Goal: Find specific page/section: Find specific page/section

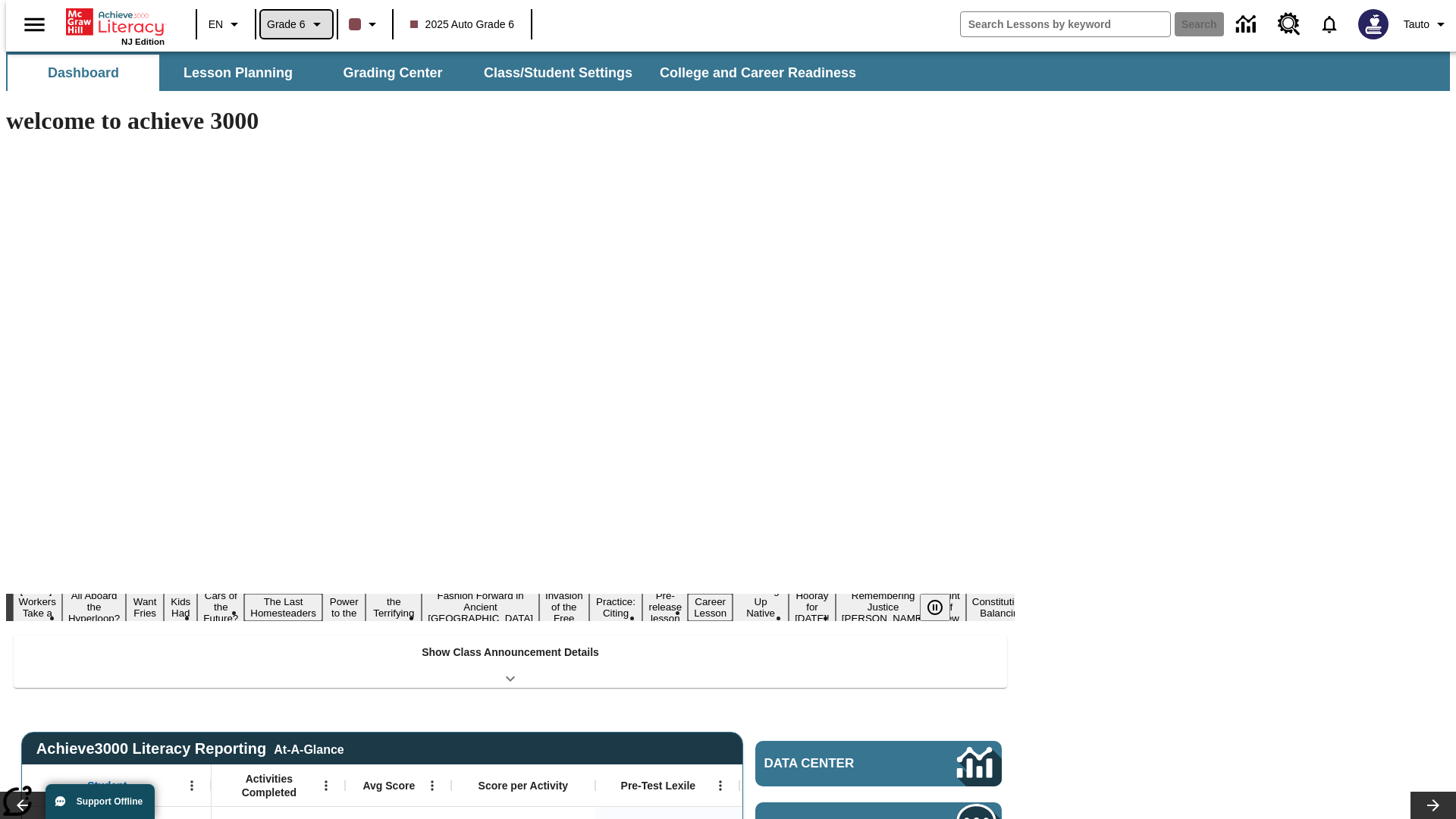
click at [291, 24] on span "Grade 6" at bounding box center [286, 24] width 39 height 16
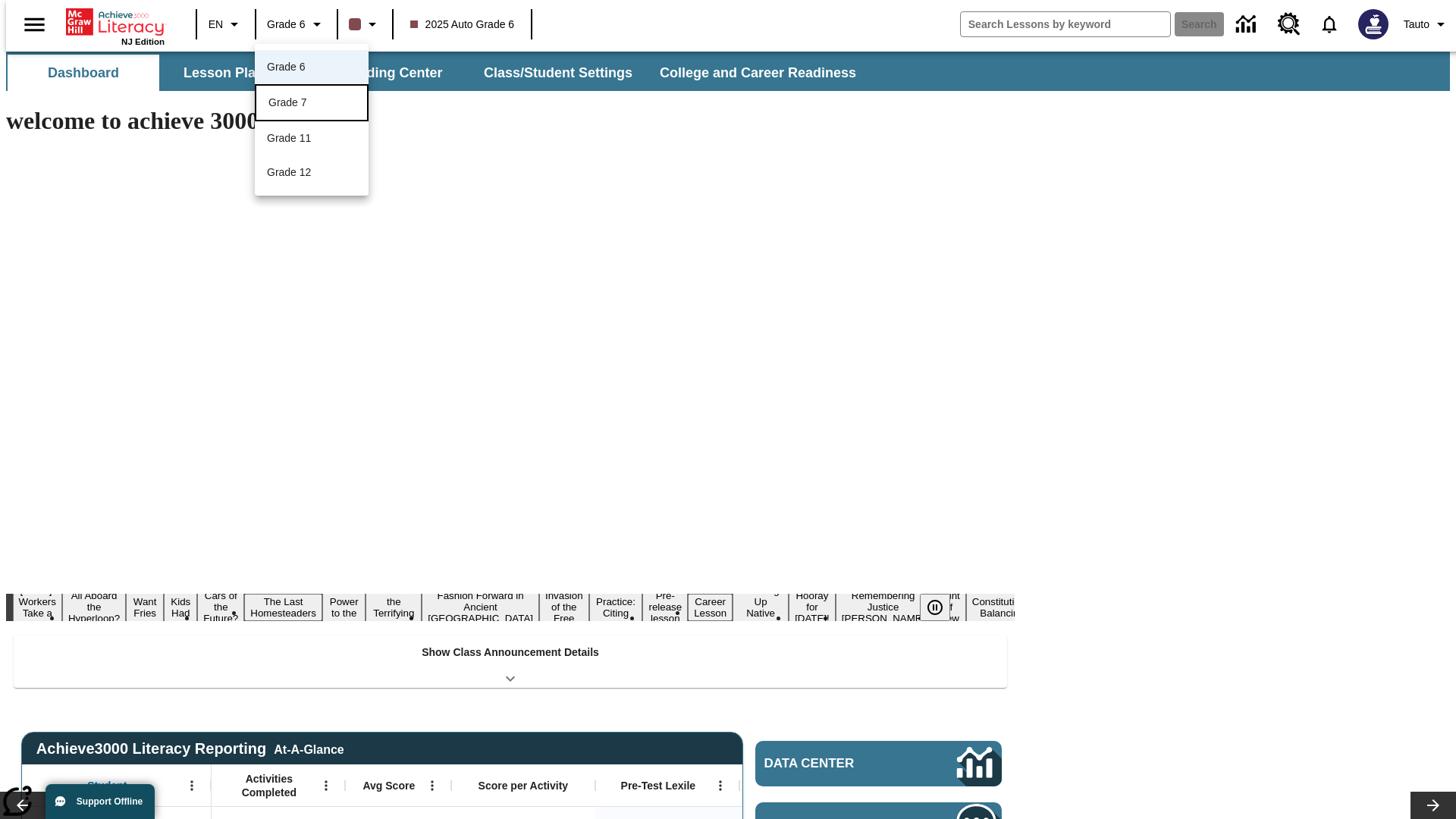
click at [312, 103] on div "Grade 7" at bounding box center [312, 102] width 87 height 16
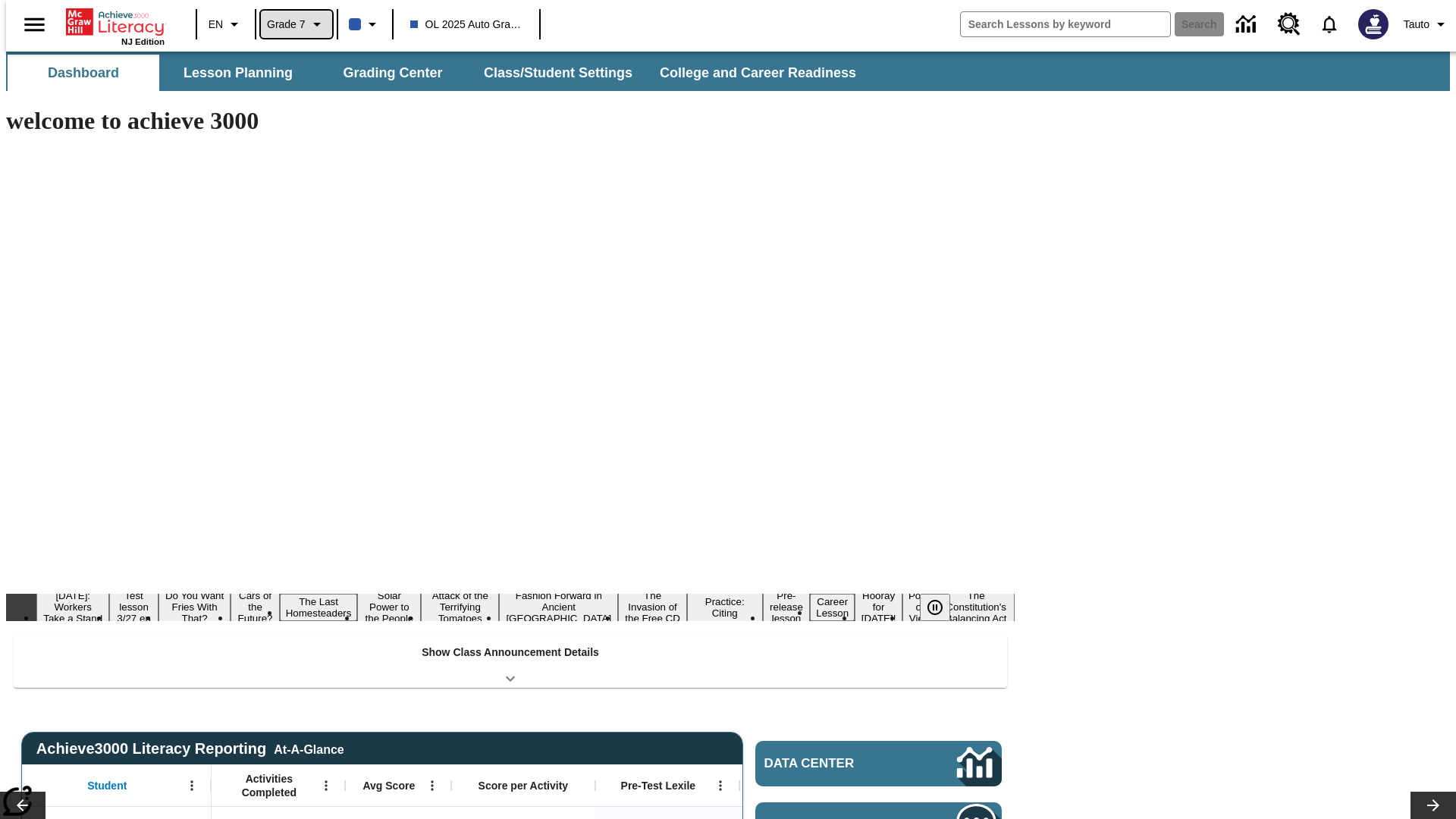
click at [291, 24] on span "Grade 7" at bounding box center [286, 24] width 39 height 16
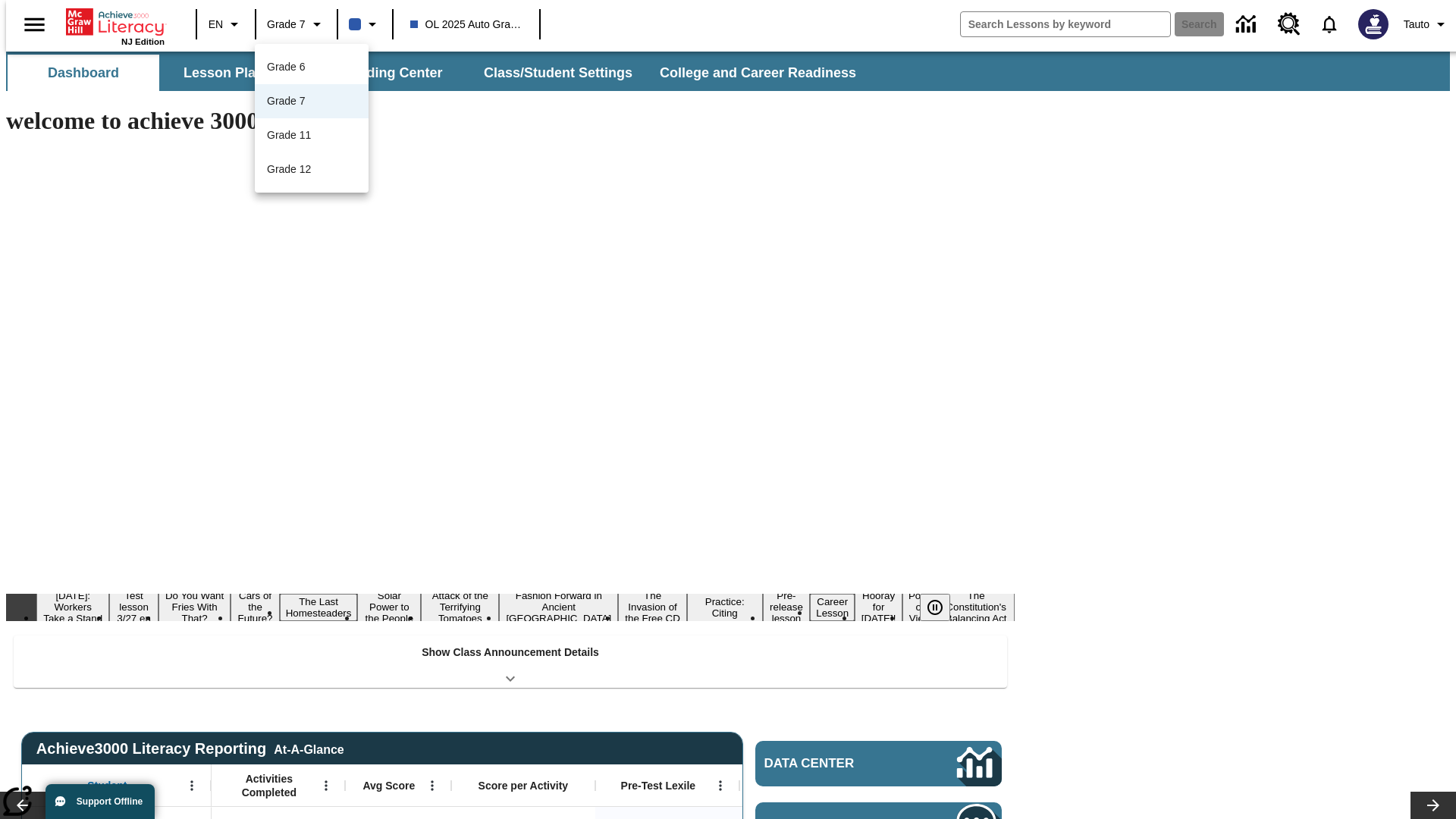
click at [728, 409] on div at bounding box center [728, 409] width 1456 height 819
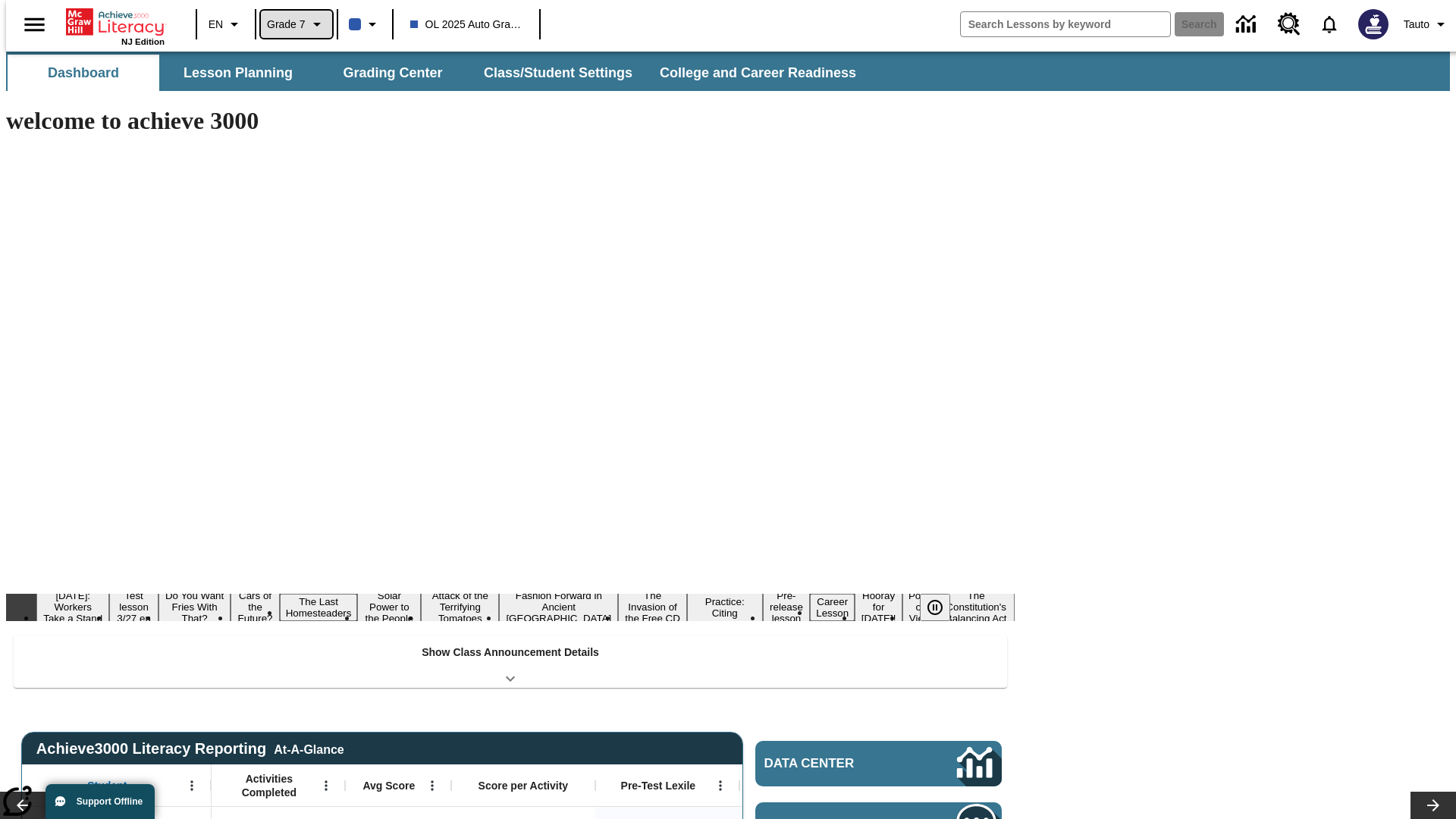
scroll to position [55, 0]
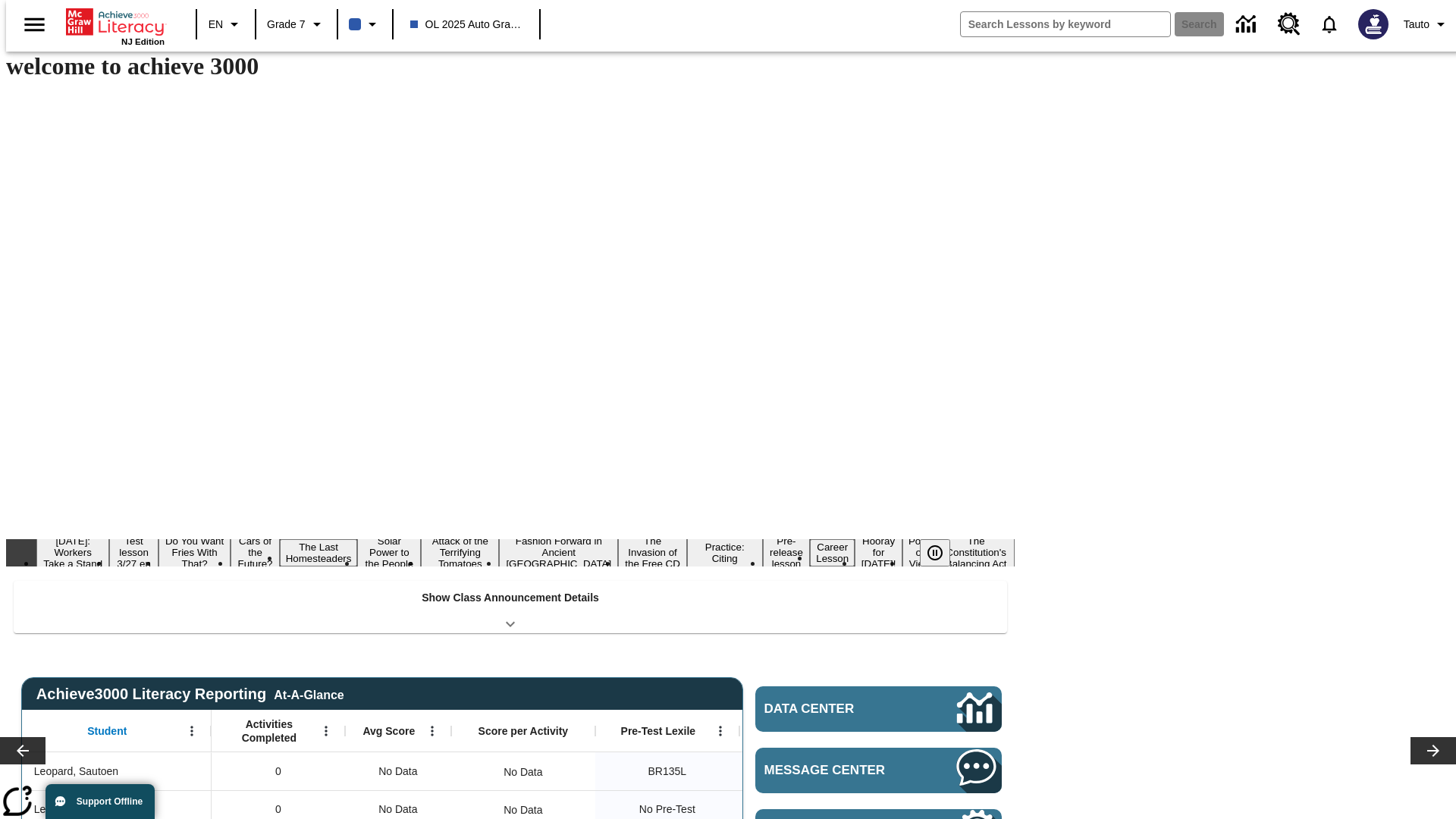
click at [232, 36] on button "Lesson Planning" at bounding box center [237, 18] width 151 height 36
